Goal: Task Accomplishment & Management: Use online tool/utility

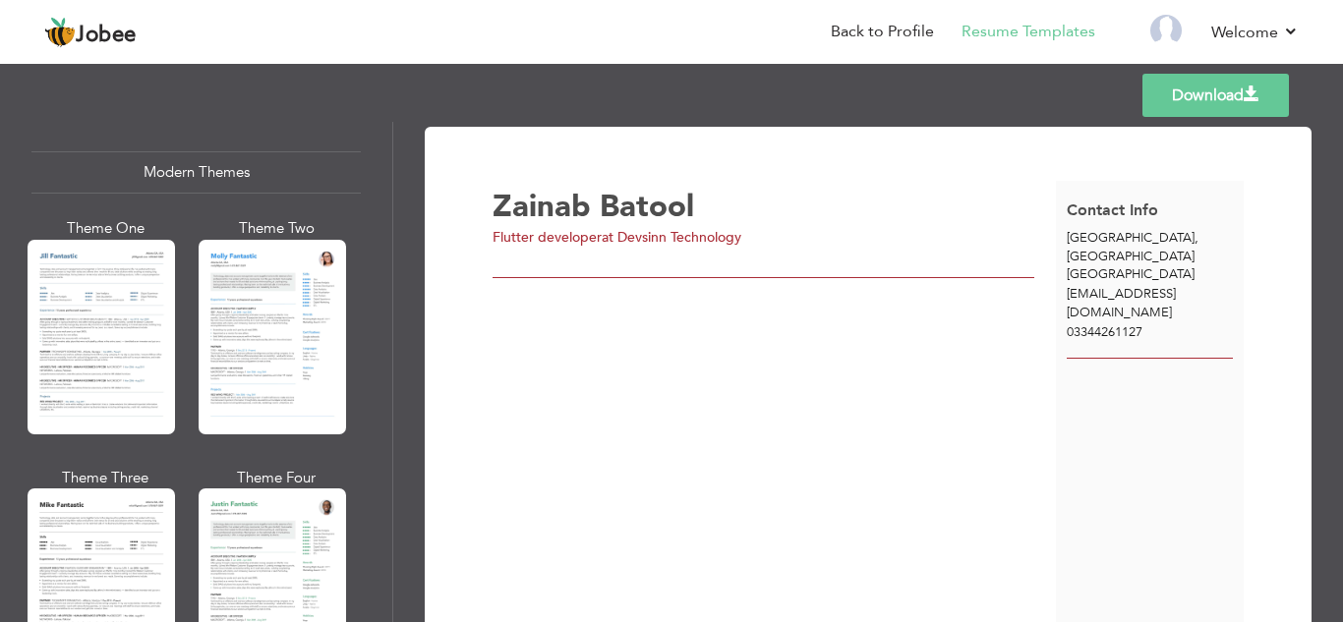
scroll to position [889, 0]
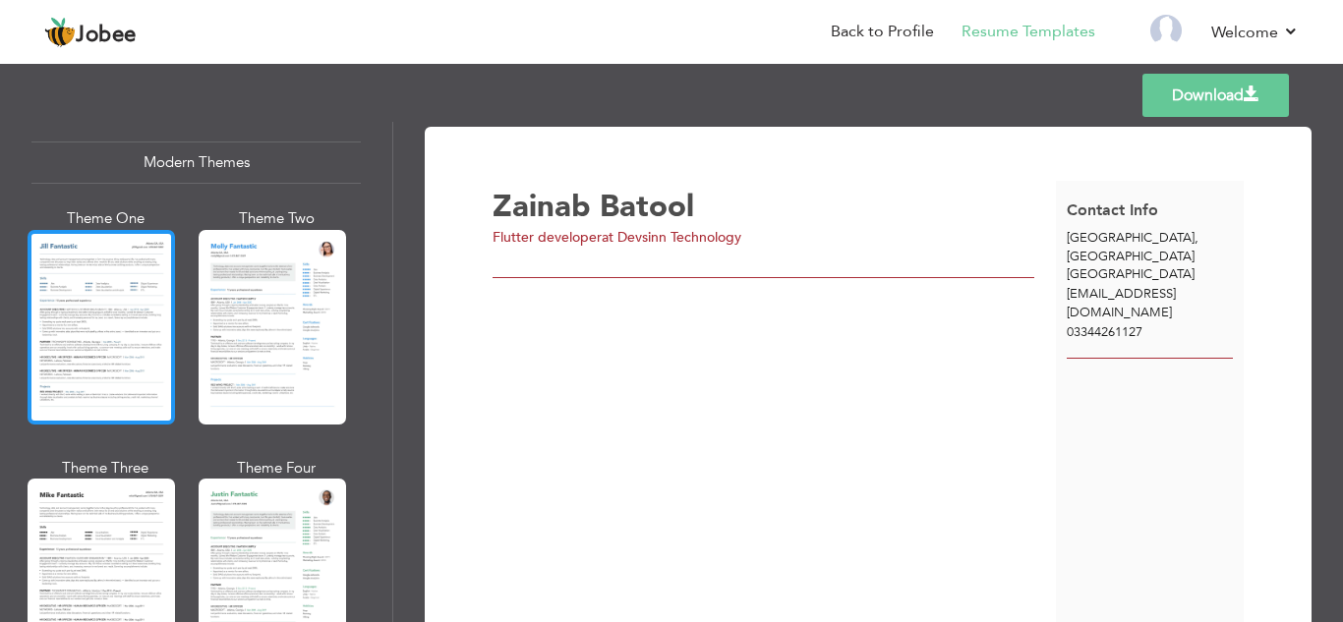
click at [128, 342] on div at bounding box center [101, 327] width 147 height 195
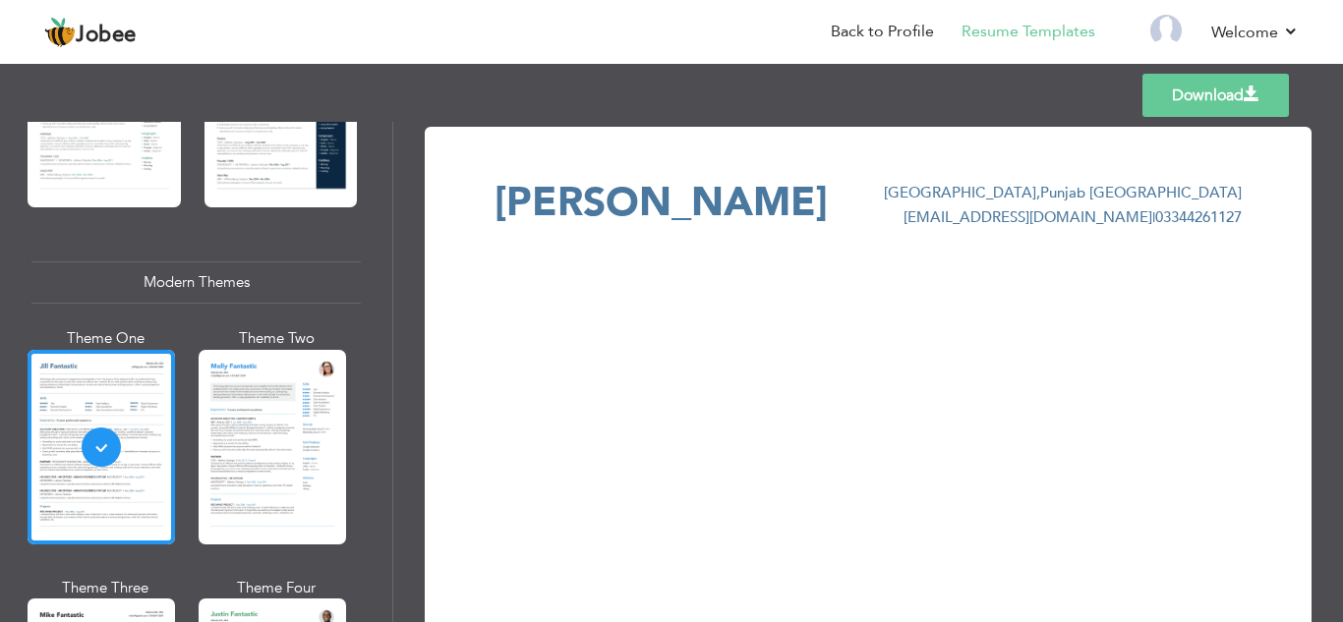
scroll to position [770, 0]
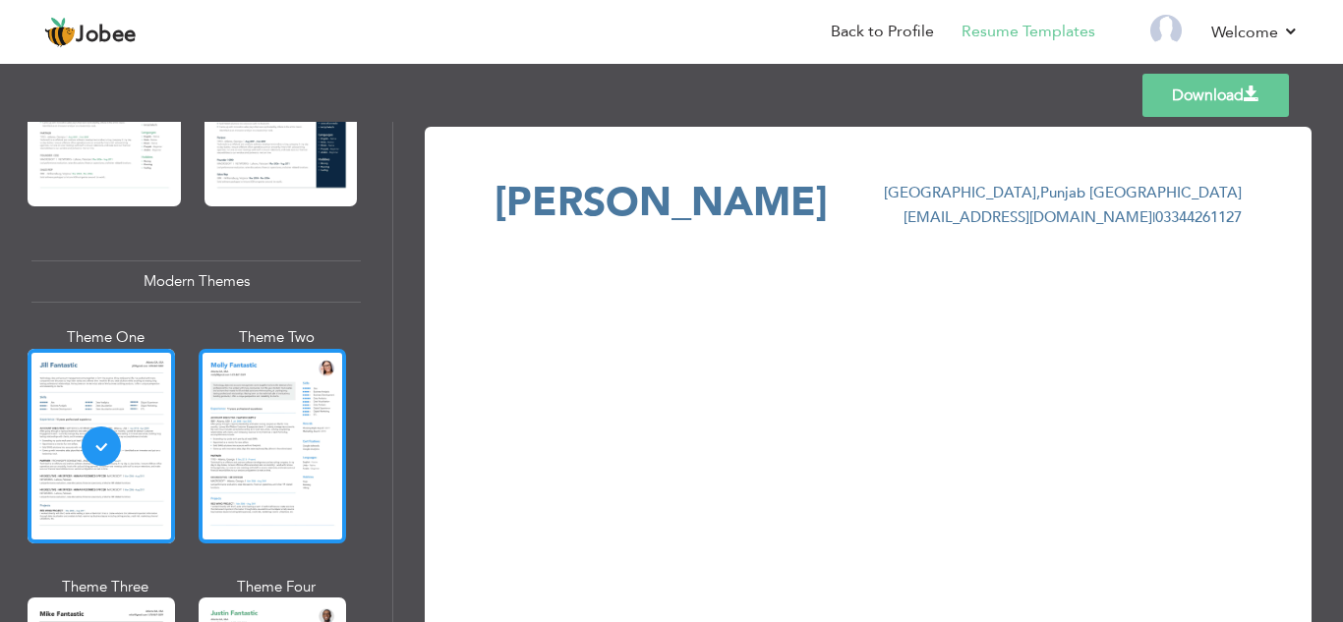
click at [265, 423] on div at bounding box center [272, 446] width 147 height 195
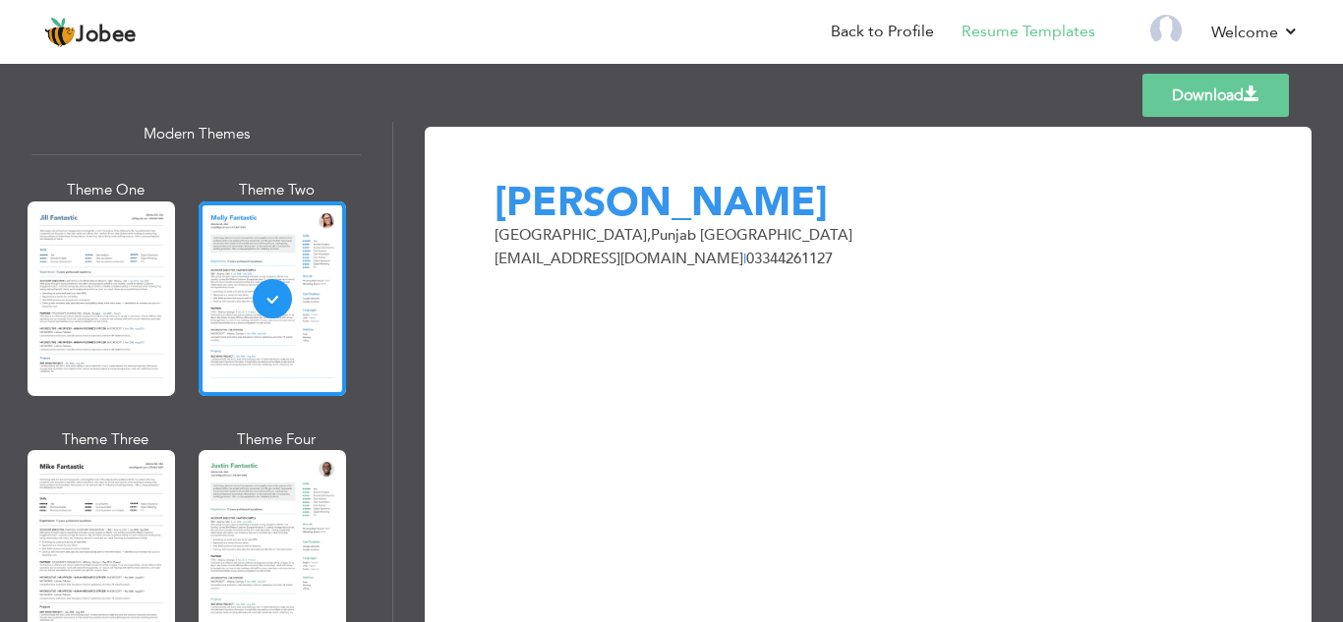
scroll to position [922, 0]
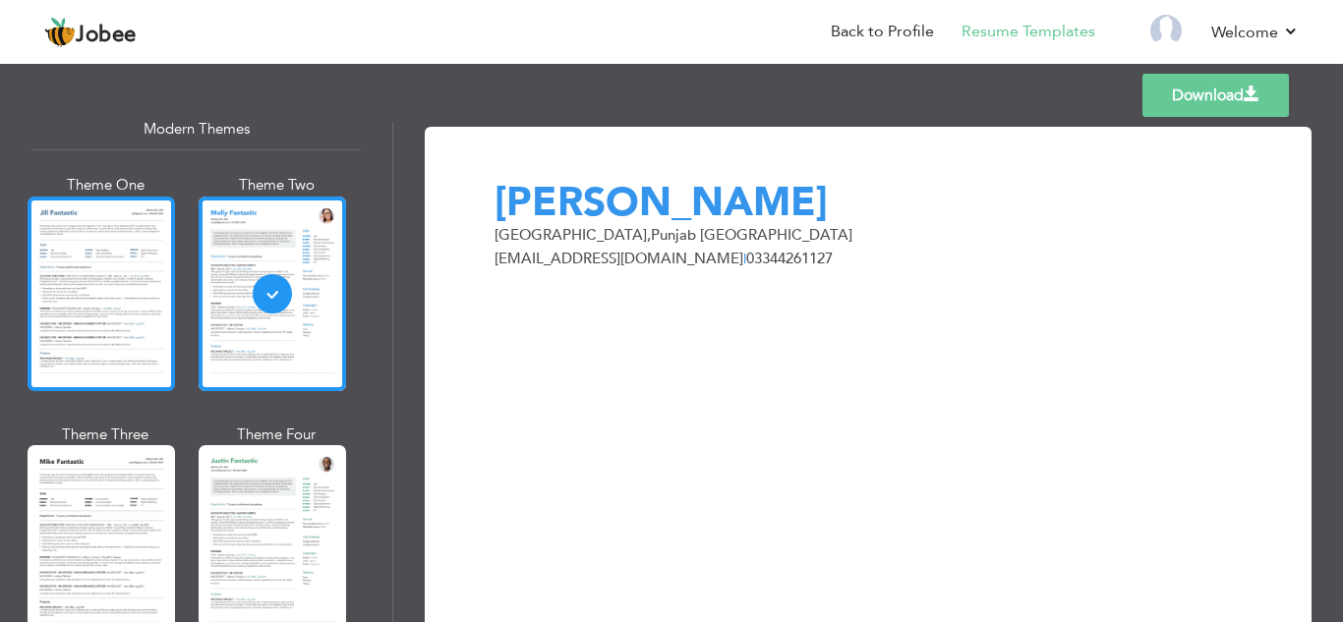
click at [81, 318] on div at bounding box center [101, 294] width 147 height 195
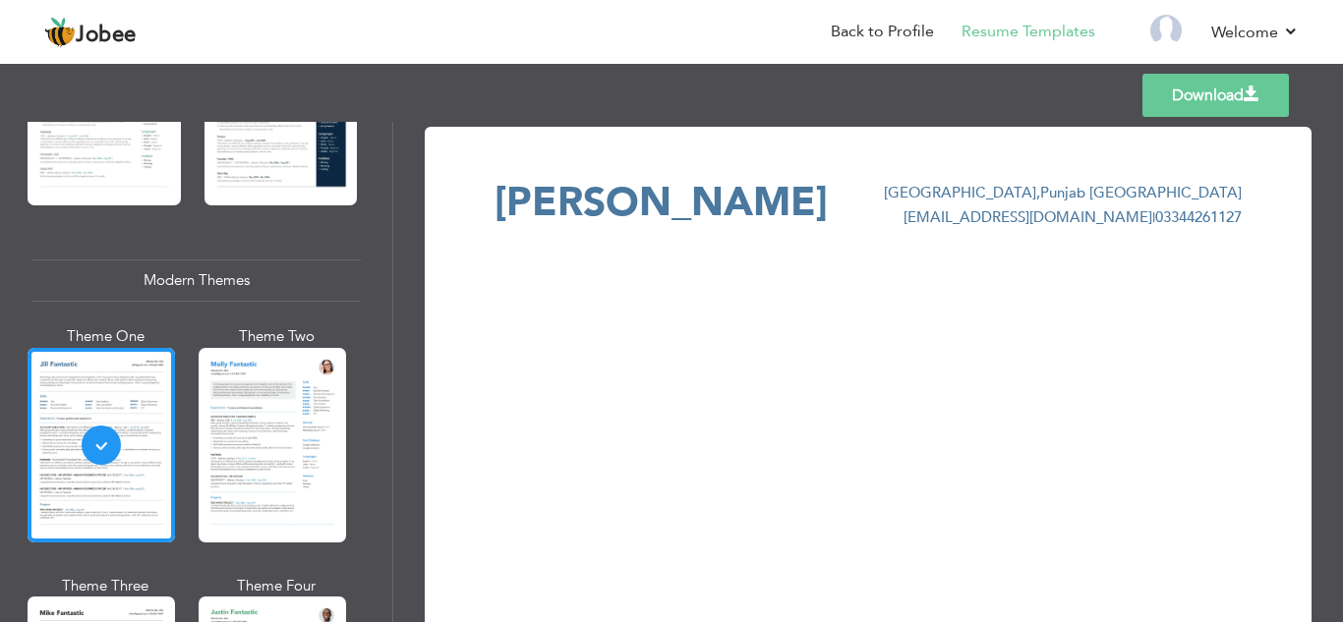
scroll to position [780, 0]
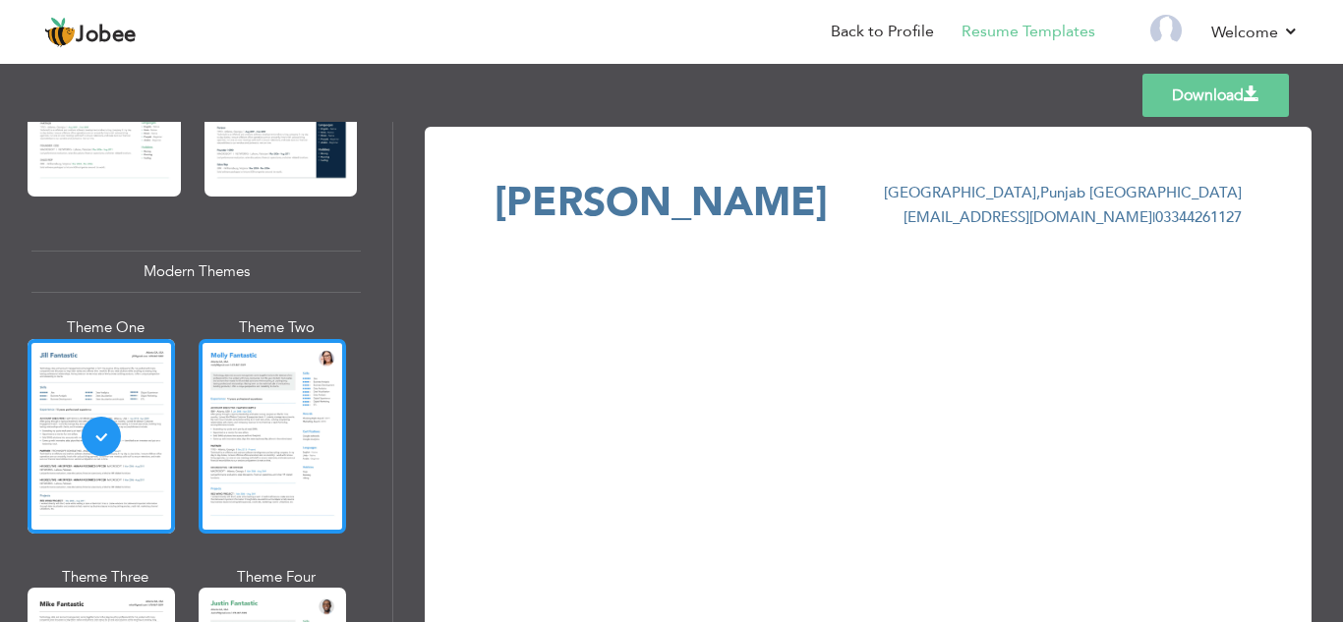
click at [243, 415] on div at bounding box center [272, 436] width 147 height 195
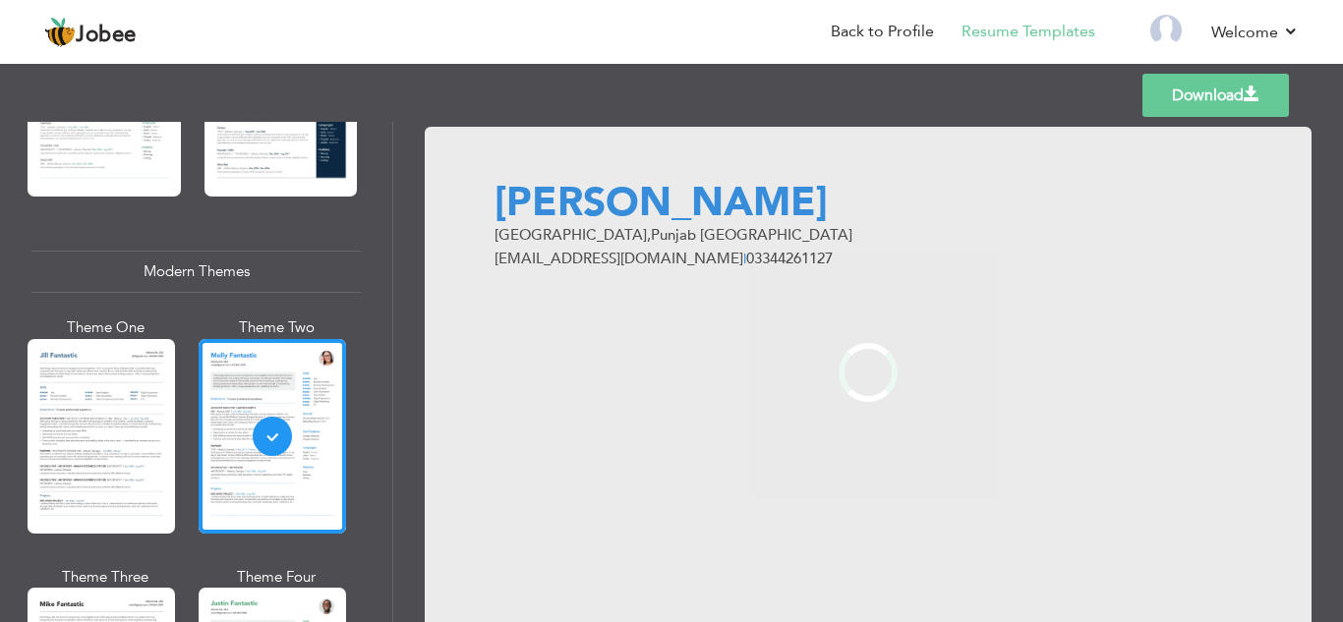
scroll to position [911, 0]
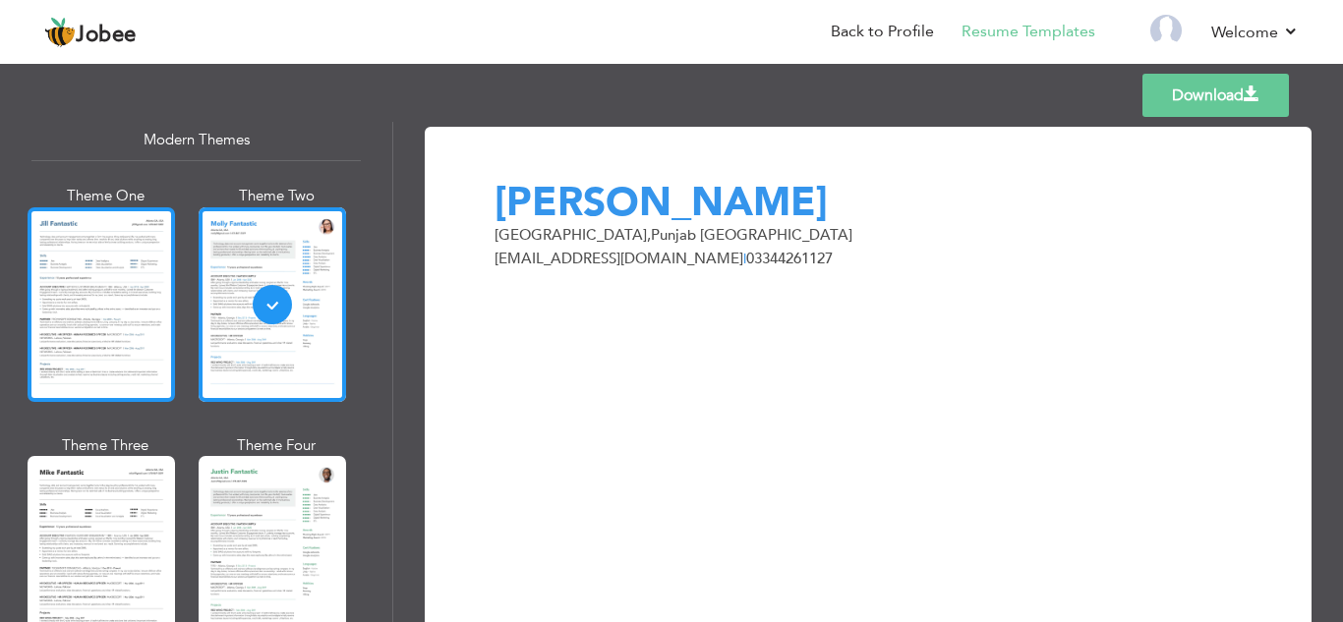
click at [108, 337] on div at bounding box center [101, 304] width 147 height 195
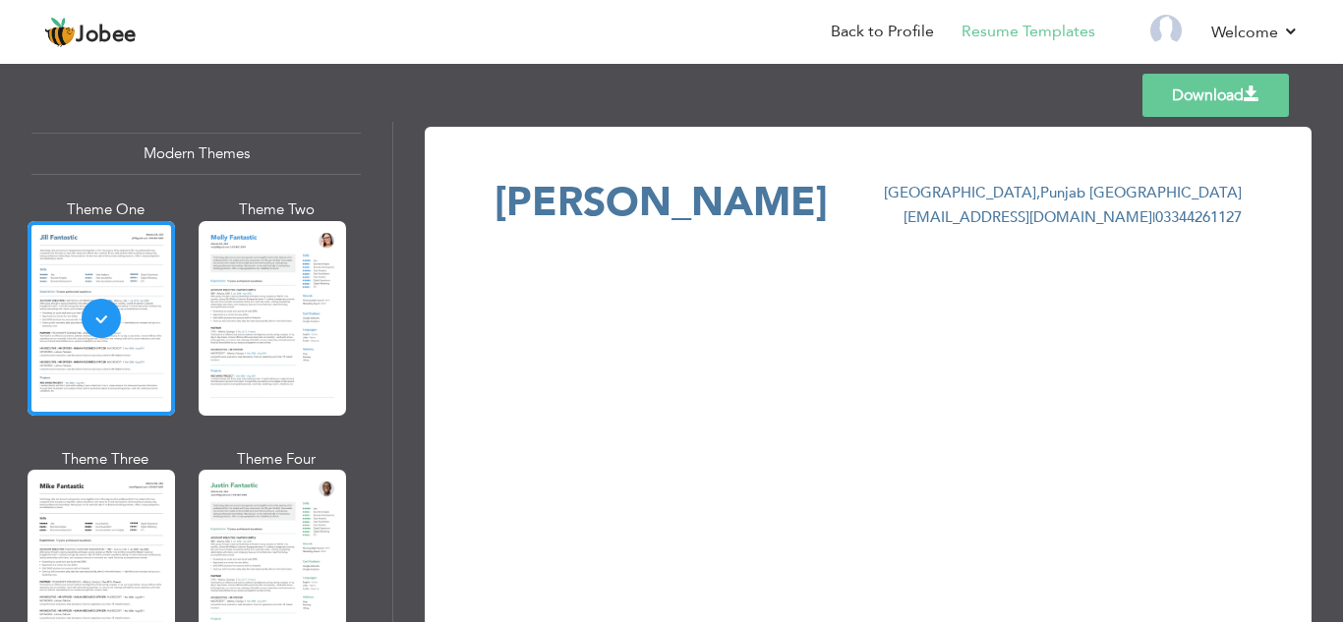
scroll to position [92, 0]
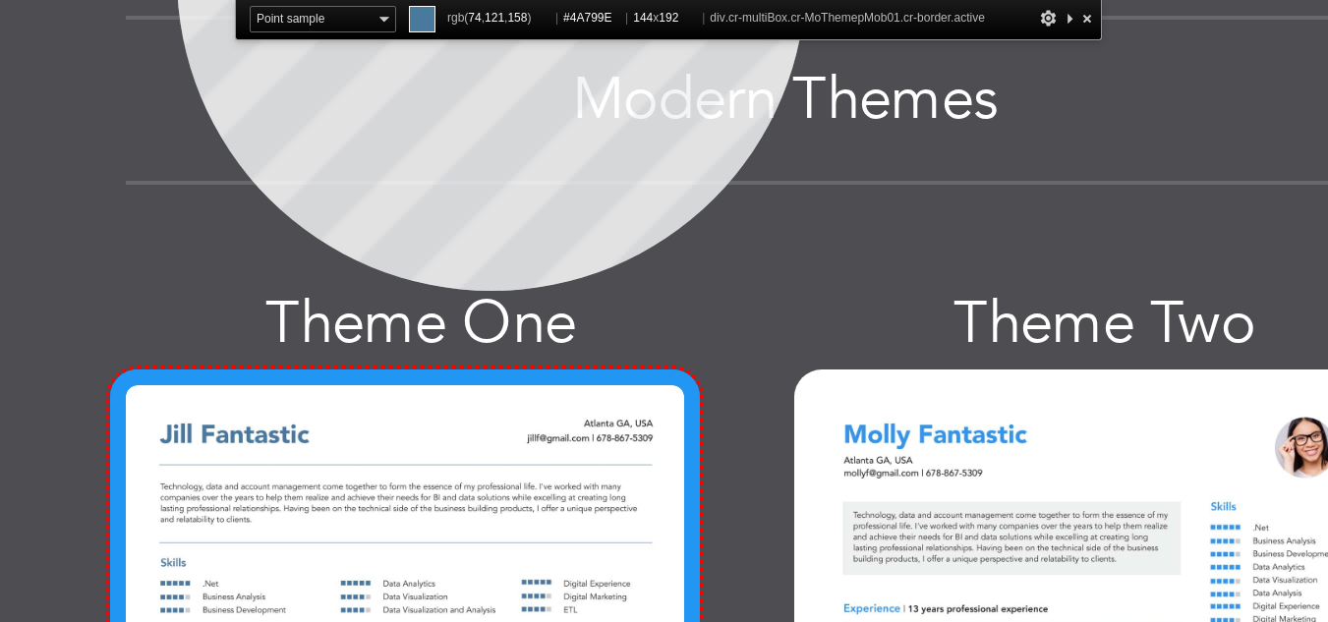
click at [44, 271] on div at bounding box center [101, 367] width 147 height 195
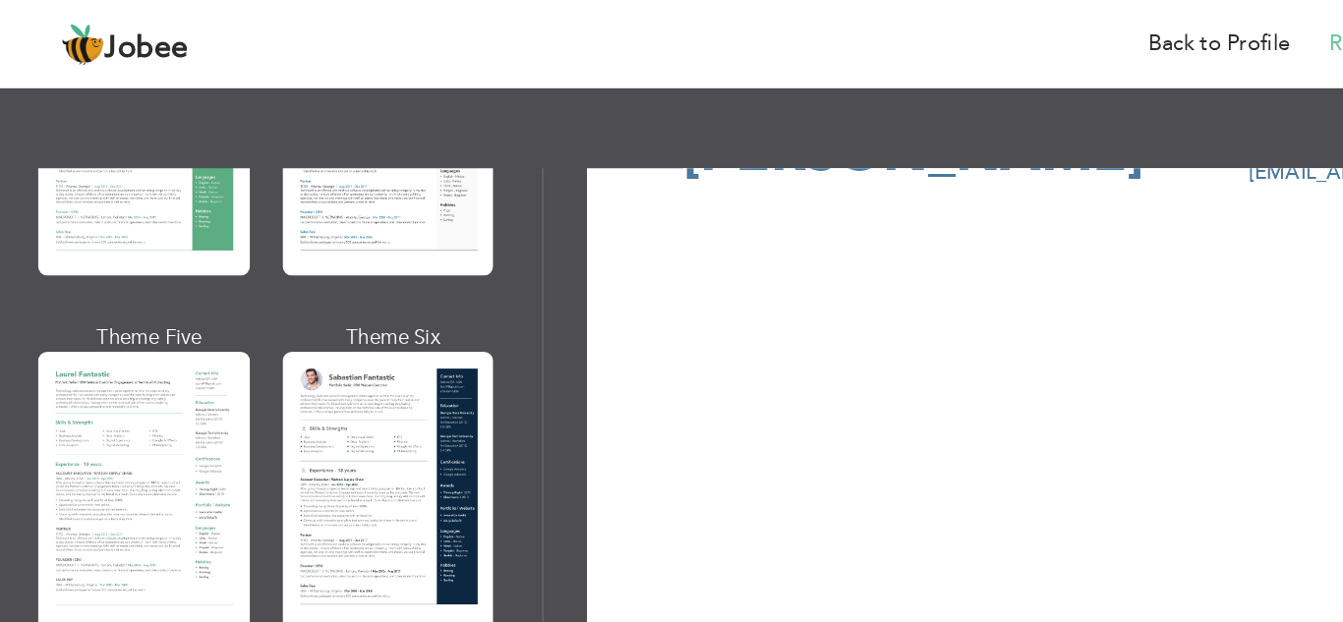
scroll to position [531, 0]
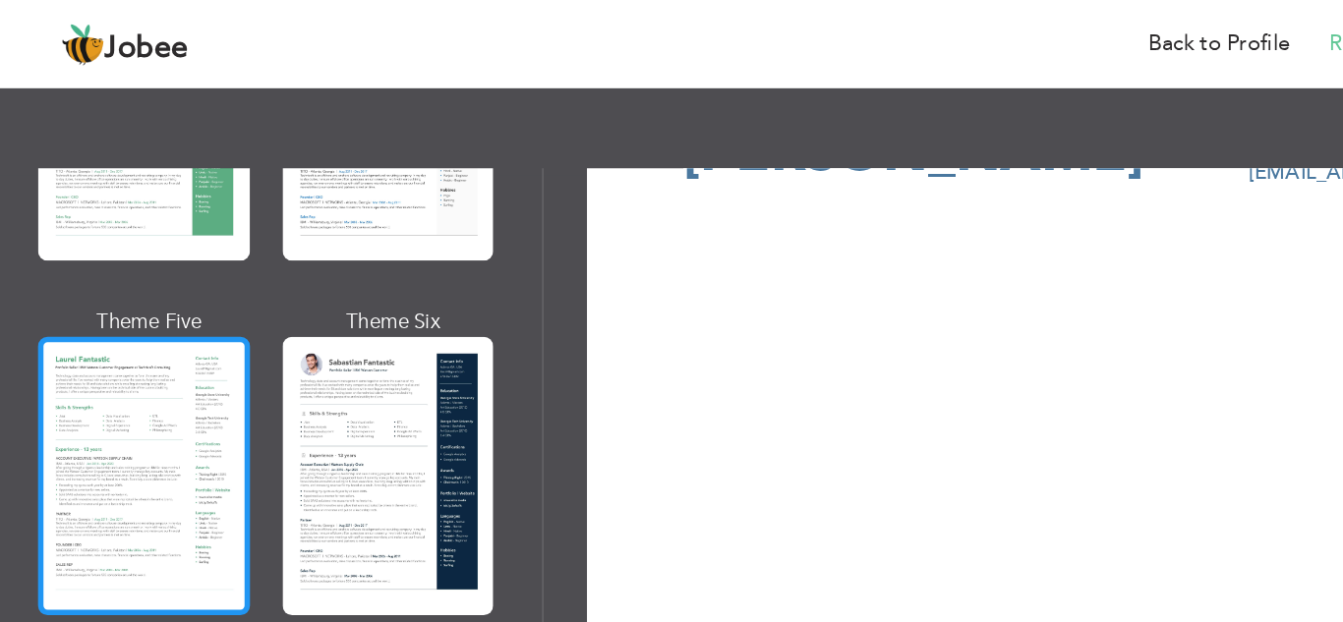
click at [77, 285] on div at bounding box center [104, 345] width 153 height 202
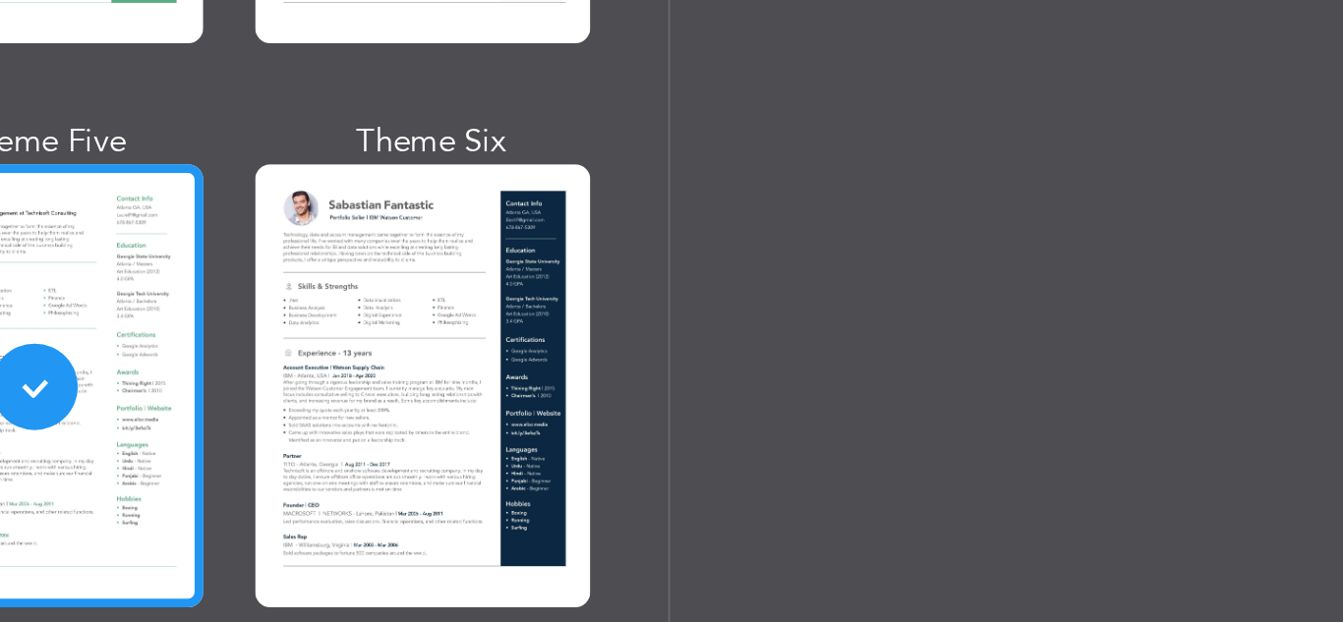
scroll to position [0, 0]
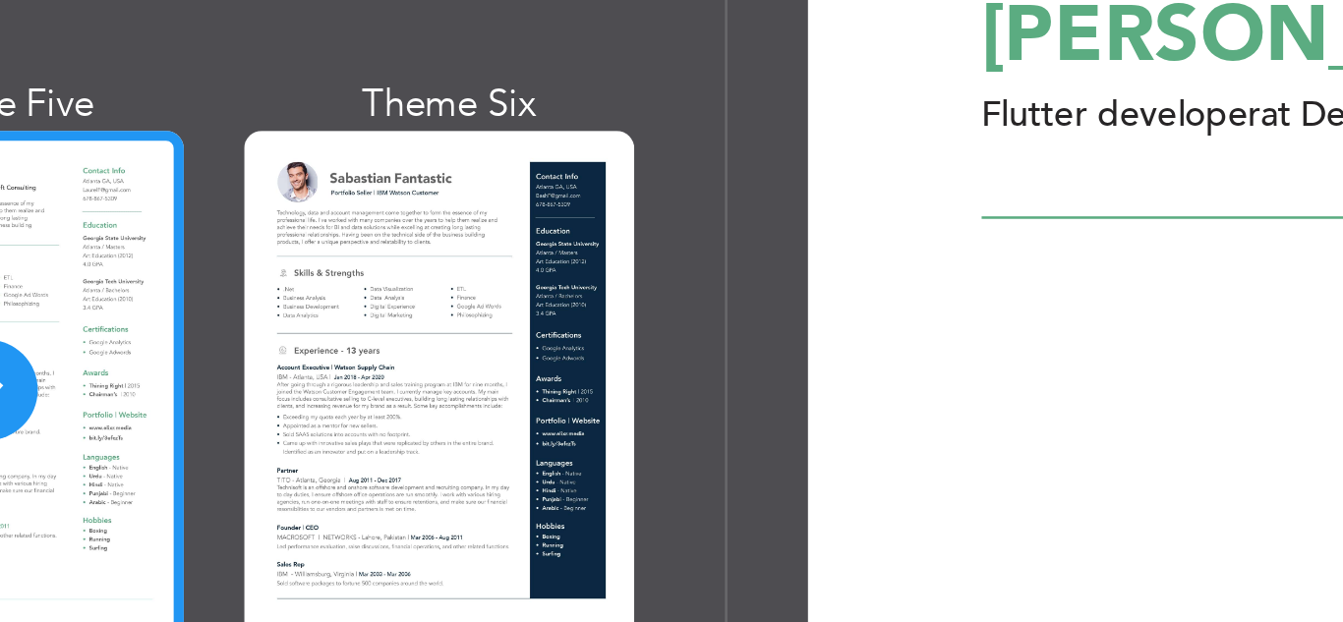
click at [151, 225] on div "Theme Five" at bounding box center [107, 233] width 153 height 21
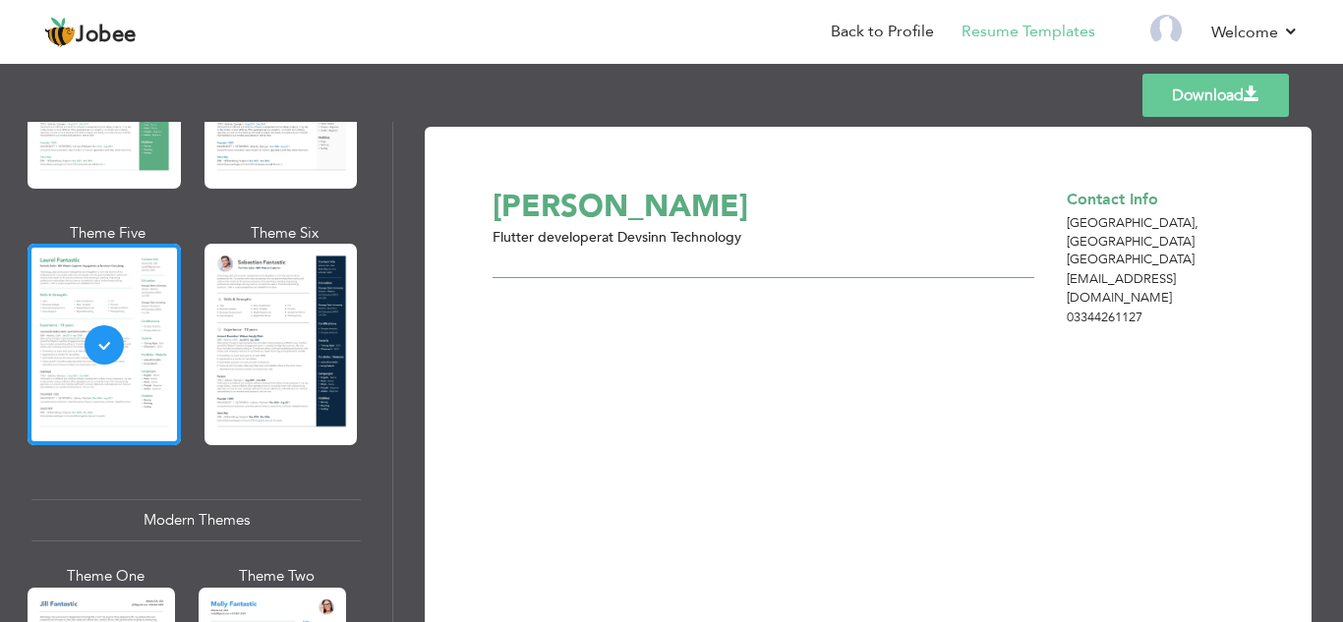
scroll to position [675, 0]
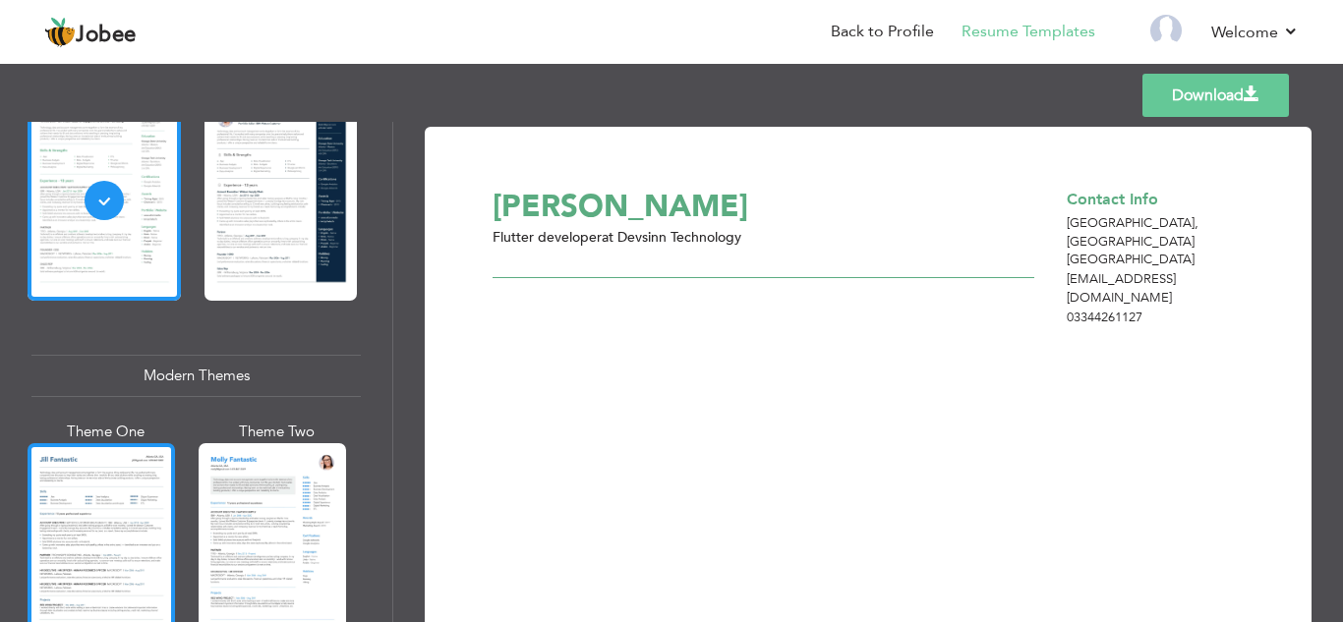
click at [102, 472] on div at bounding box center [101, 540] width 147 height 195
